Goal: Find specific page/section: Find specific page/section

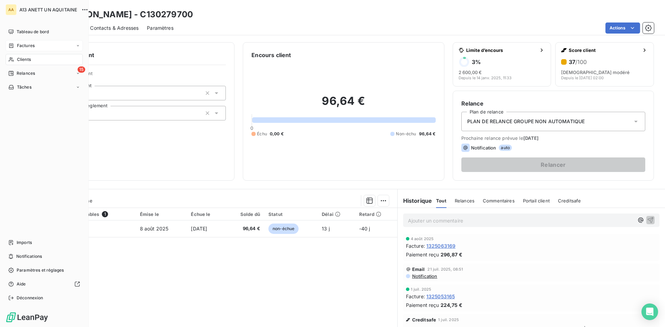
click at [17, 48] on span "Factures" at bounding box center [26, 46] width 18 height 6
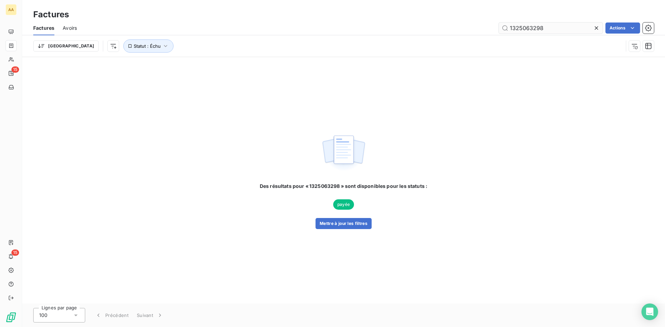
drag, startPoint x: 545, startPoint y: 28, endPoint x: 526, endPoint y: 28, distance: 18.7
click at [526, 28] on input "1325063298" at bounding box center [551, 28] width 104 height 11
click at [363, 221] on button "Mettre à jour les filtres" at bounding box center [343, 223] width 56 height 11
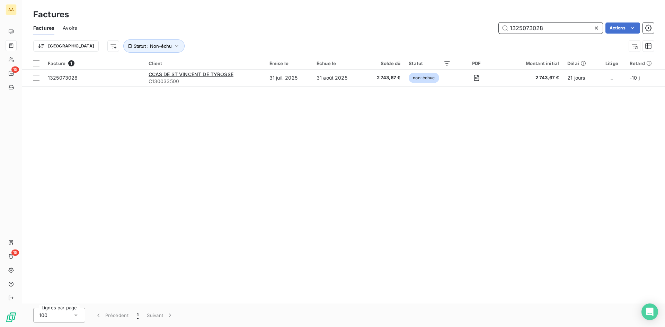
drag, startPoint x: 550, startPoint y: 29, endPoint x: 524, endPoint y: 30, distance: 26.7
click at [524, 30] on input "1325073028" at bounding box center [551, 28] width 104 height 11
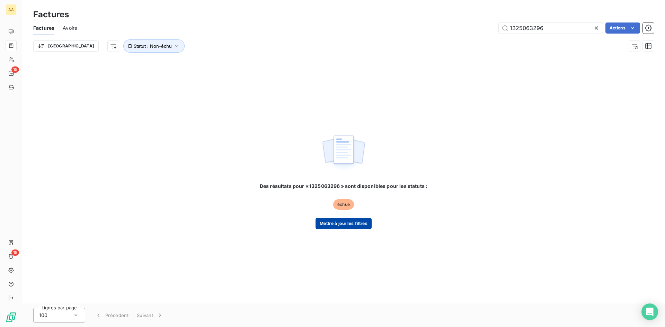
click at [347, 225] on button "Mettre à jour les filtres" at bounding box center [343, 223] width 56 height 11
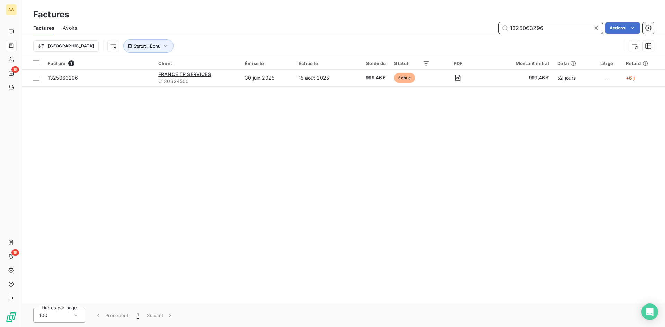
drag, startPoint x: 544, startPoint y: 29, endPoint x: 526, endPoint y: 30, distance: 18.0
click at [526, 30] on input "1325063296" at bounding box center [551, 28] width 104 height 11
type input "1325073236"
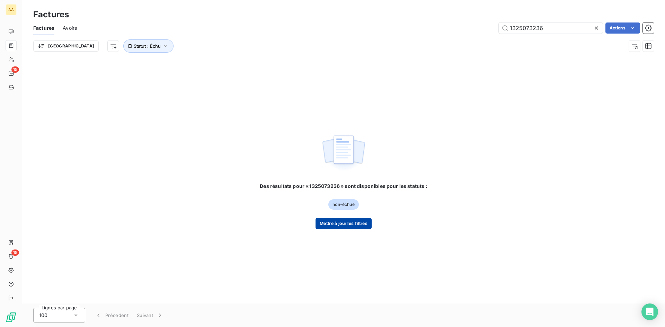
click at [360, 223] on button "Mettre à jour les filtres" at bounding box center [343, 223] width 56 height 11
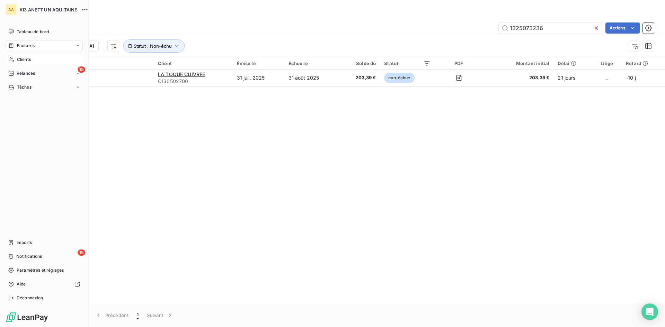
click at [19, 59] on span "Clients" at bounding box center [24, 59] width 14 height 6
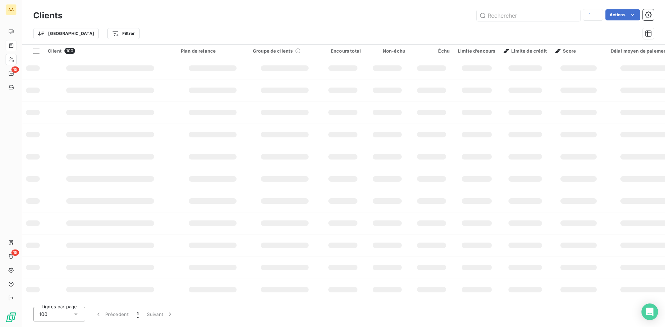
type input "1983"
type input "8995"
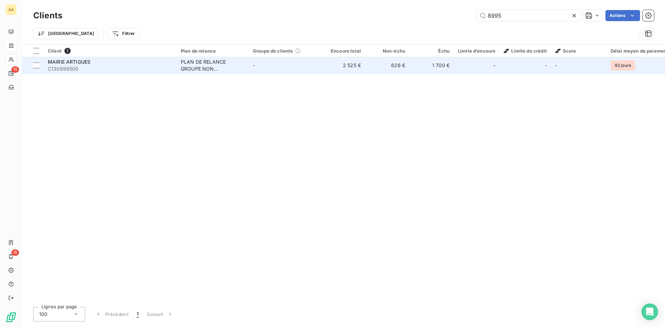
click at [193, 67] on div "PLAN DE RELANCE GROUPE NON AUTOMATIQUE" at bounding box center [213, 66] width 64 height 14
